Goal: Information Seeking & Learning: Learn about a topic

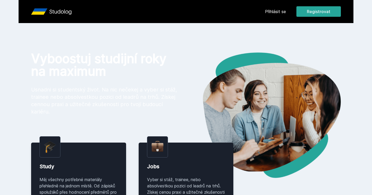
click at [280, 12] on div "[PERSON_NAME] dostávat tipy ohledně studia, nových testů, hodnocení učitelů a p…" at bounding box center [186, 23] width 372 height 47
click at [193, 35] on button "Ne" at bounding box center [187, 33] width 19 height 13
click at [280, 12] on link "Přihlásit se" at bounding box center [275, 11] width 21 height 6
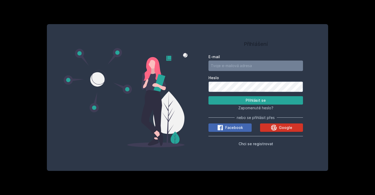
click at [279, 125] on span "Google" at bounding box center [285, 127] width 13 height 5
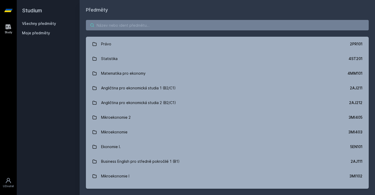
click at [195, 23] on input "search" at bounding box center [227, 25] width 283 height 10
type input "aplikova"
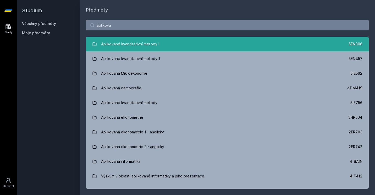
click at [154, 42] on div "Aplikované kvantitativní metody I" at bounding box center [130, 44] width 58 height 10
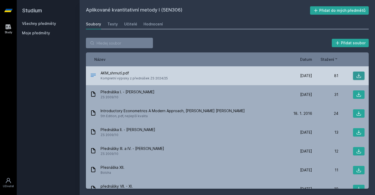
click at [358, 75] on icon at bounding box center [358, 75] width 5 height 5
